Goal: Information Seeking & Learning: Learn about a topic

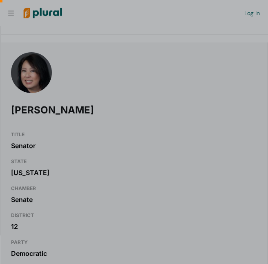
scroll to position [0, 8]
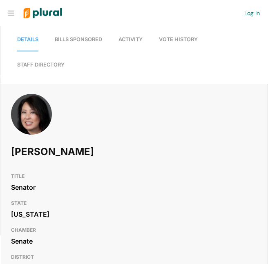
click at [266, 73] on nav "Details Bills Sponsored Activity Vote History Staff Directory" at bounding box center [134, 51] width 267 height 50
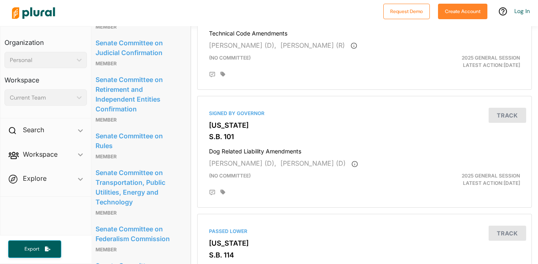
scroll to position [710, 6]
